Goal: Information Seeking & Learning: Learn about a topic

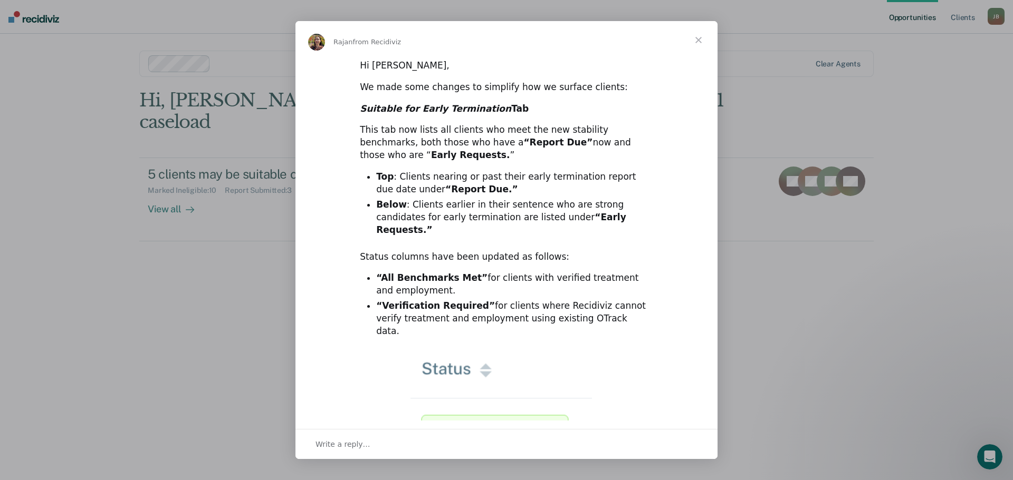
click at [698, 40] on span "Close" at bounding box center [698, 40] width 38 height 38
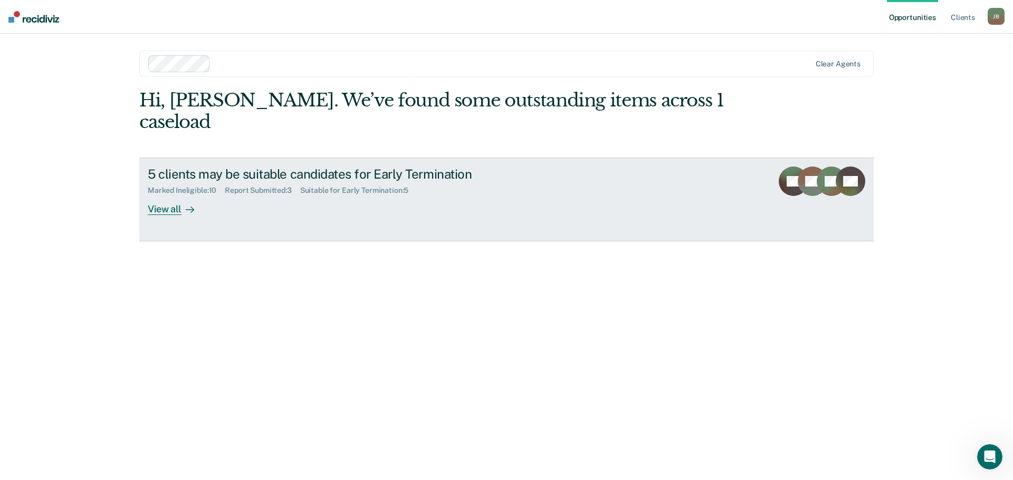
click at [177, 198] on div "View all" at bounding box center [177, 205] width 59 height 21
